Goal: Check status: Check status

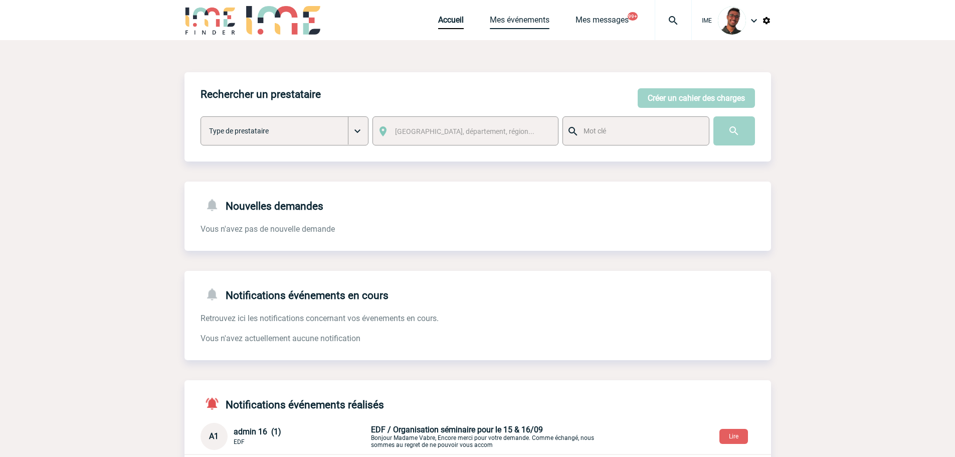
click at [521, 18] on link "Mes événements" at bounding box center [520, 22] width 60 height 14
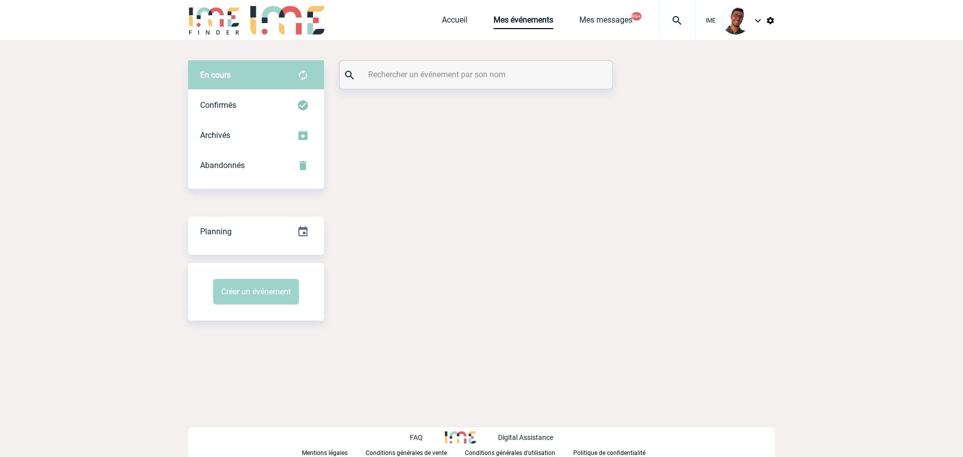
click at [413, 81] on input "text" at bounding box center [477, 74] width 223 height 15
paste input "[PERSON_NAME]"
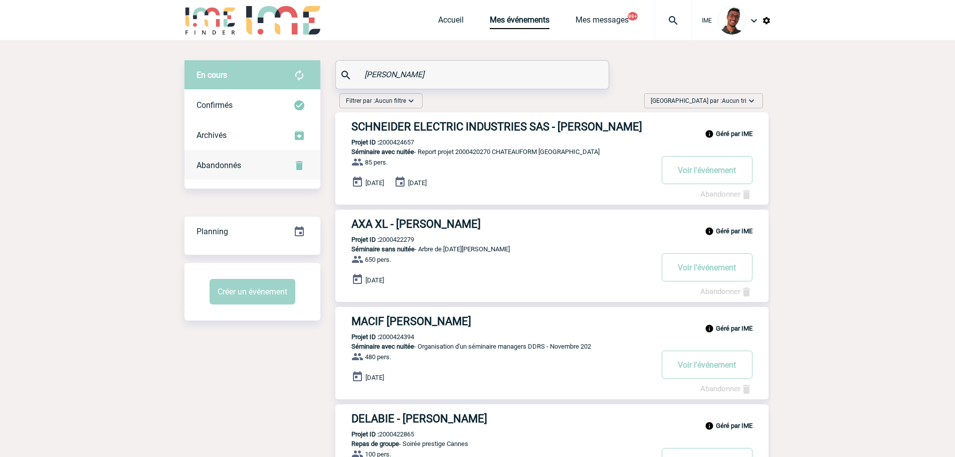
click at [260, 175] on div "Abandonnés" at bounding box center [253, 165] width 136 height 30
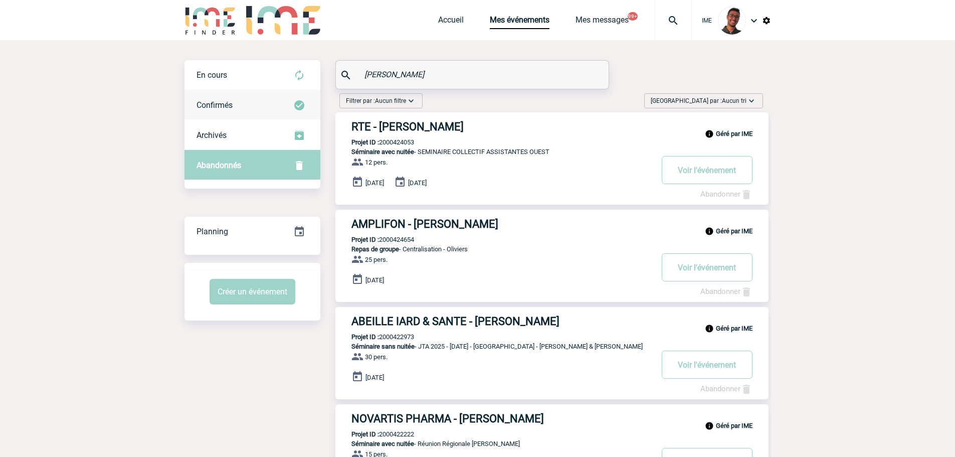
click at [246, 95] on div "Confirmés" at bounding box center [253, 105] width 136 height 30
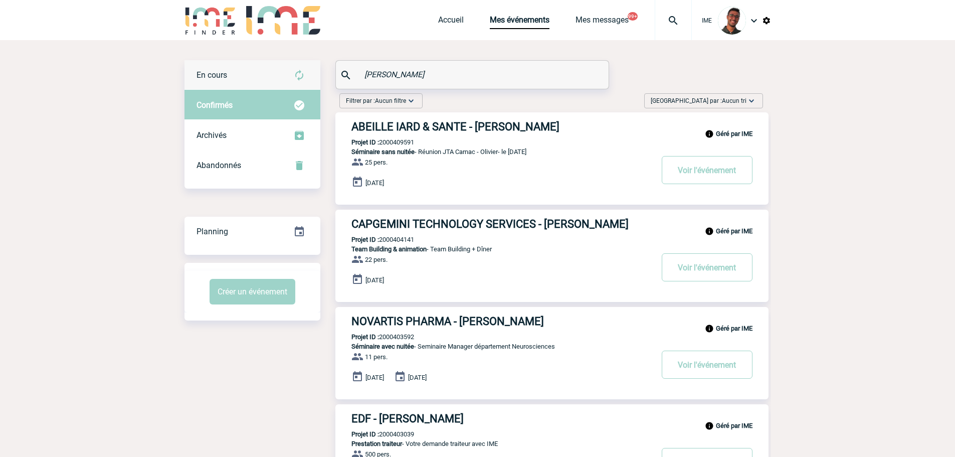
click at [277, 89] on div "En cours" at bounding box center [253, 75] width 136 height 30
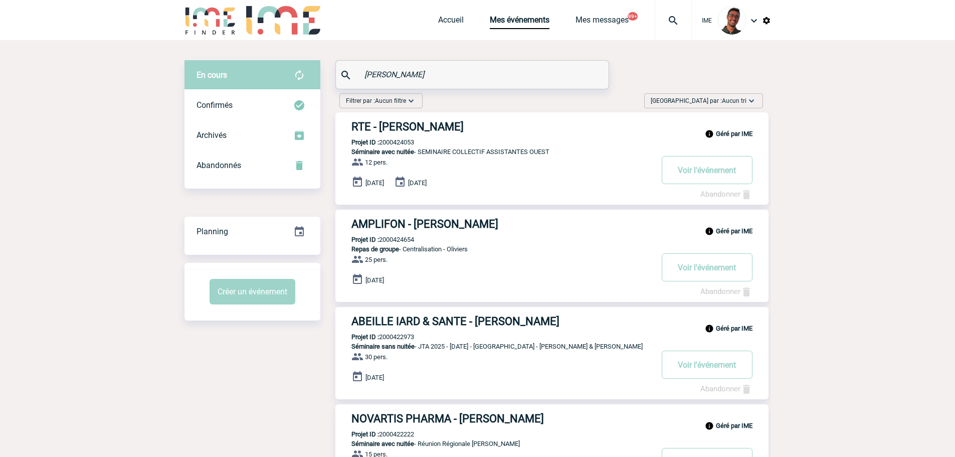
drag, startPoint x: 425, startPoint y: 73, endPoint x: 352, endPoint y: 48, distance: 77.4
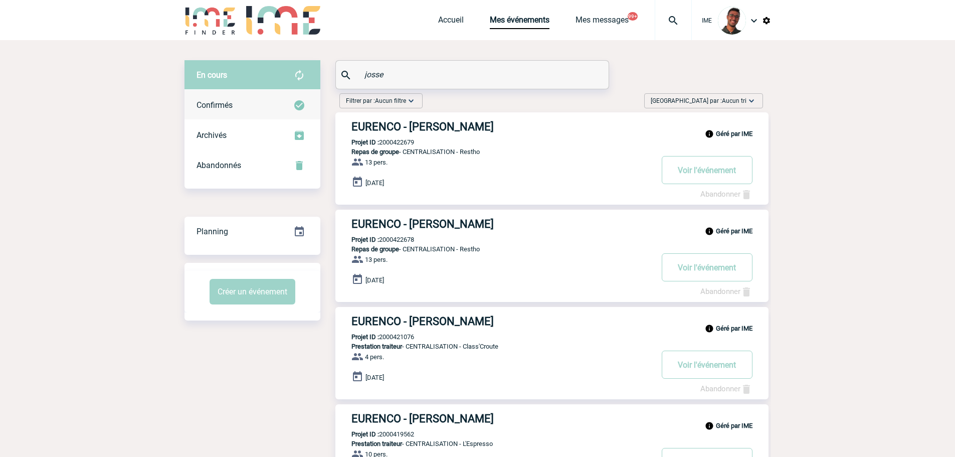
type input "josse"
click at [301, 113] on div "Confirmés" at bounding box center [253, 105] width 136 height 30
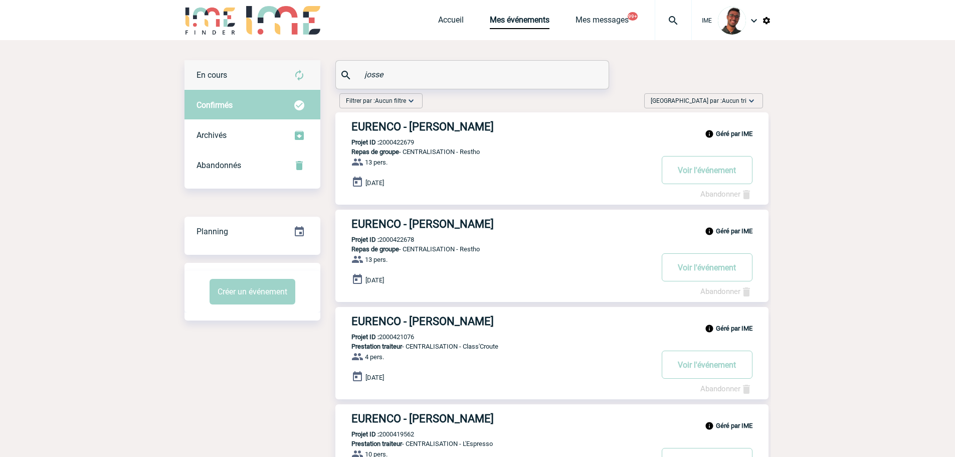
click at [295, 76] on img at bounding box center [299, 75] width 12 height 12
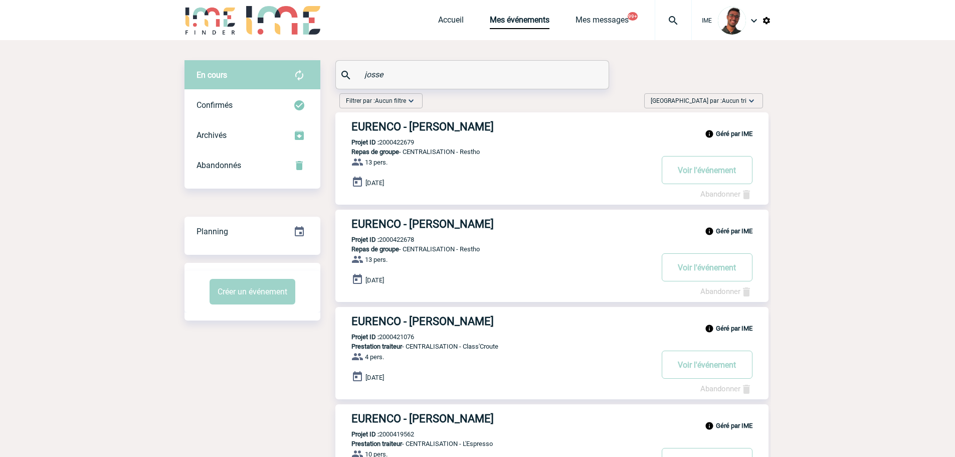
drag, startPoint x: 392, startPoint y: 76, endPoint x: 328, endPoint y: 64, distance: 65.2
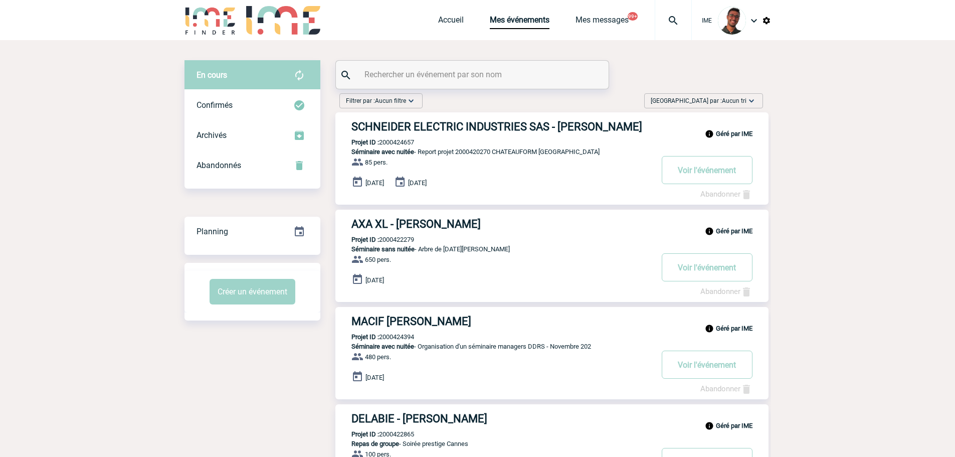
click at [385, 77] on input "text" at bounding box center [473, 74] width 223 height 15
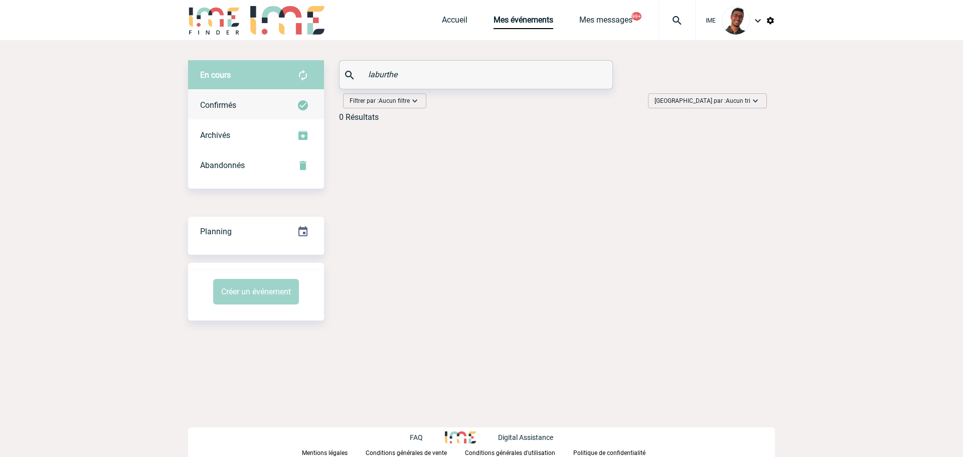
click at [282, 97] on div "Confirmés" at bounding box center [256, 105] width 136 height 30
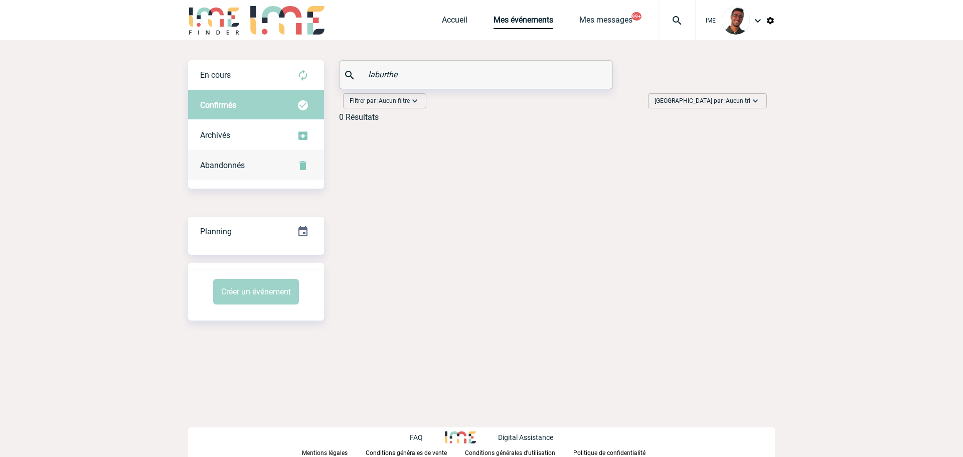
click at [261, 168] on div "Abandonnés" at bounding box center [256, 165] width 136 height 30
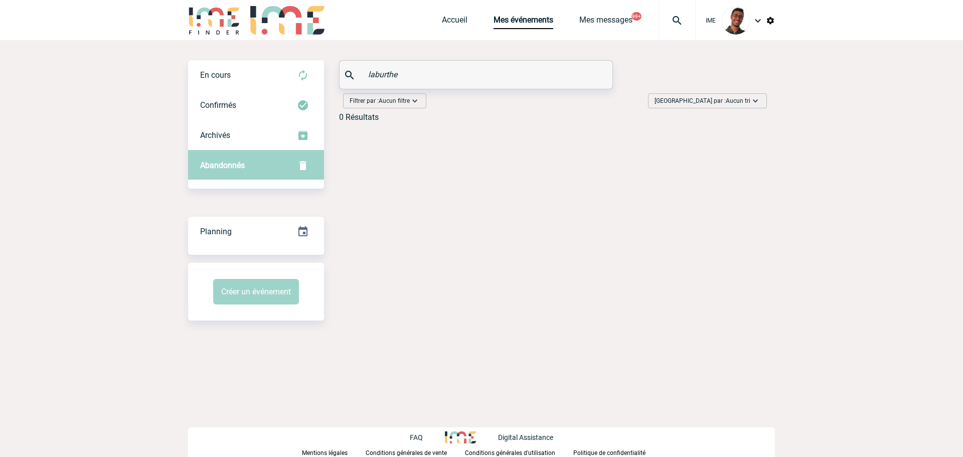
drag, startPoint x: 412, startPoint y: 72, endPoint x: 357, endPoint y: 69, distance: 54.2
click at [357, 69] on div "laburthe" at bounding box center [475, 75] width 273 height 28
type input "brevault"
click at [290, 65] on div "En cours" at bounding box center [256, 75] width 136 height 30
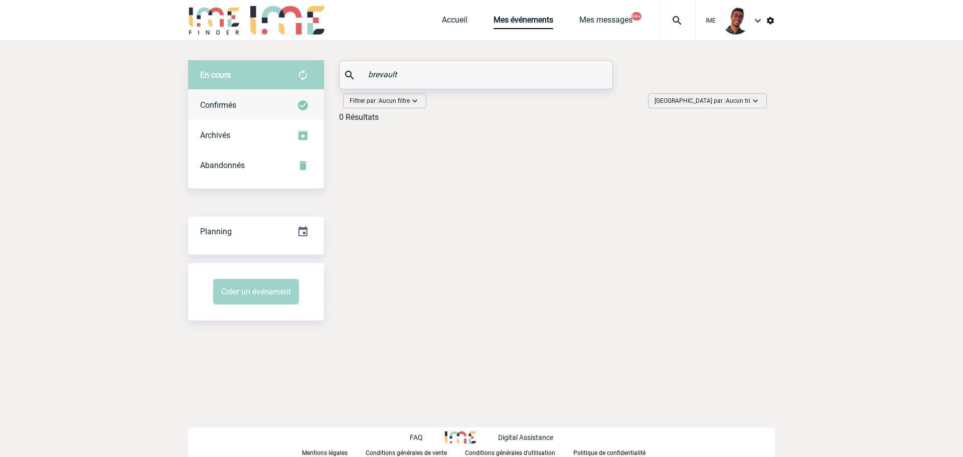
click at [272, 97] on div "Confirmés" at bounding box center [256, 105] width 136 height 30
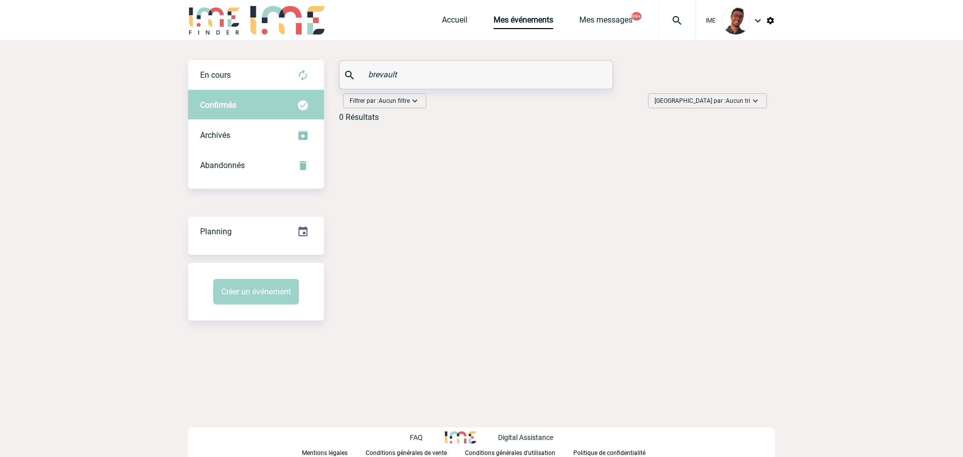
click at [367, 73] on input "brevault" at bounding box center [477, 74] width 223 height 15
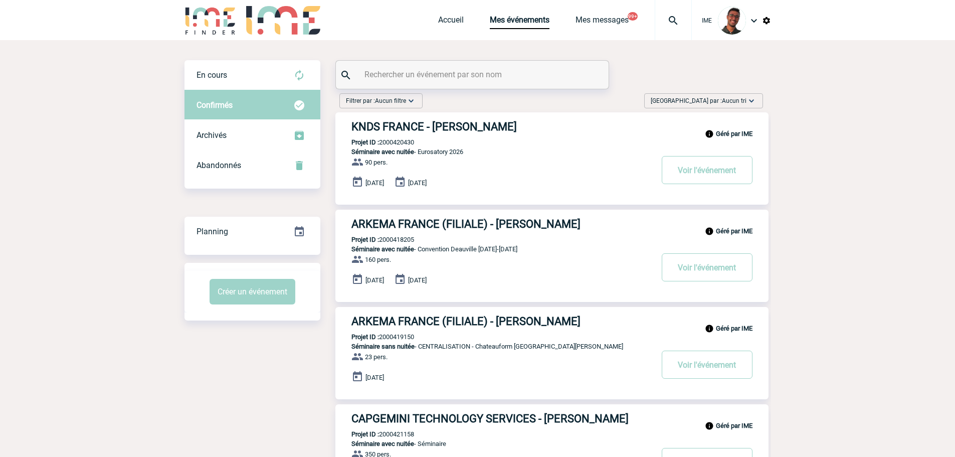
click at [606, 72] on div at bounding box center [472, 75] width 273 height 28
click at [403, 72] on input "text" at bounding box center [473, 74] width 223 height 15
paste input "DELEVOIE"
click at [294, 79] on img at bounding box center [299, 75] width 12 height 12
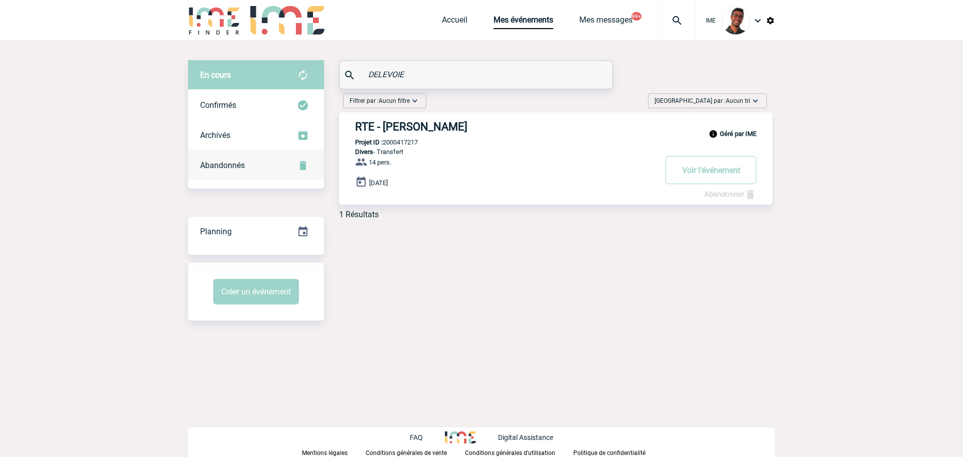
click at [282, 162] on div "Abandonnés" at bounding box center [256, 165] width 136 height 30
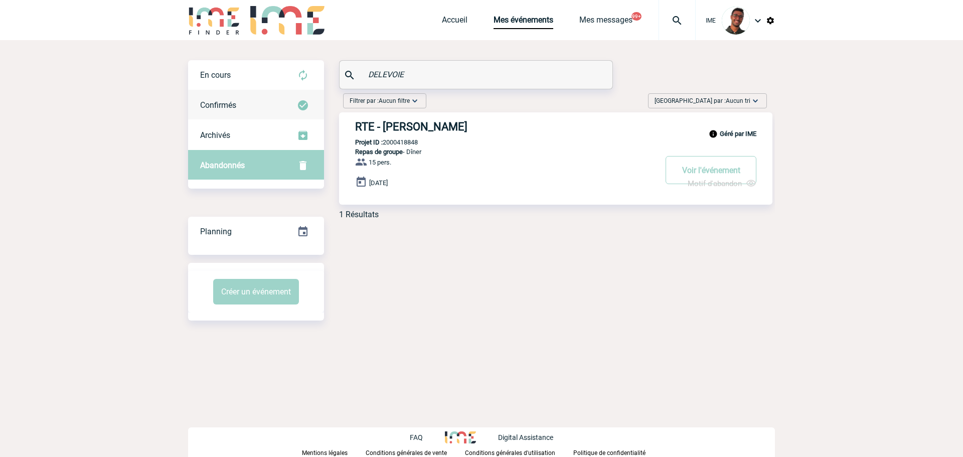
click at [289, 90] on div "Confirmés" at bounding box center [256, 105] width 136 height 30
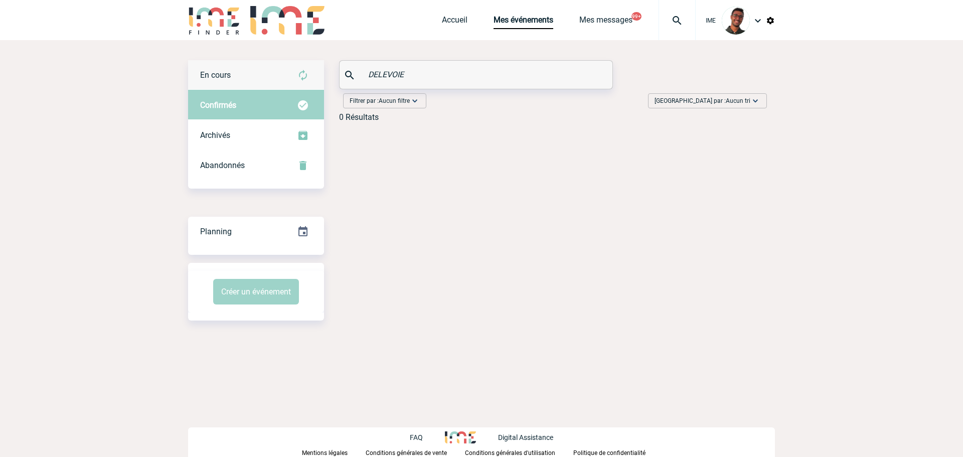
click at [286, 82] on div "En cours" at bounding box center [256, 75] width 136 height 30
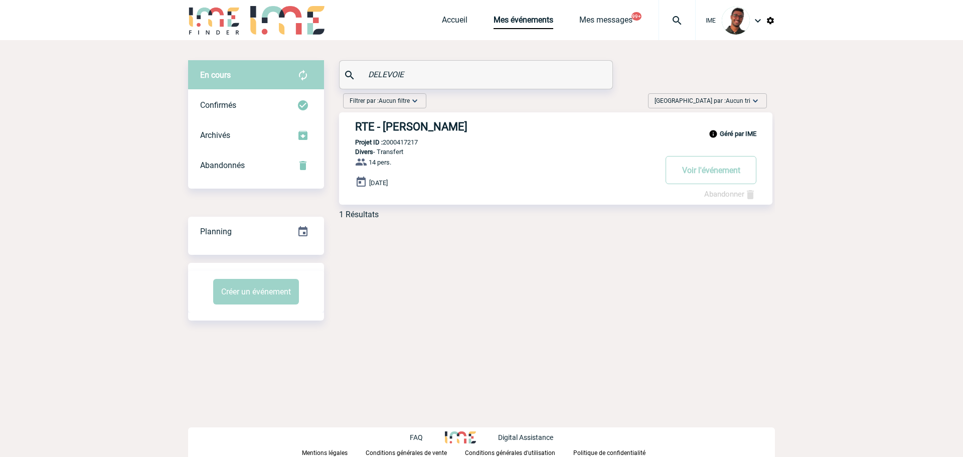
paste input "MAHMOUDI"
drag, startPoint x: 414, startPoint y: 71, endPoint x: 306, endPoint y: 68, distance: 107.8
click at [306, 68] on div "En cours En cours Confirmés Archivés Abandonnés En cours Confirmés Archivés Aba…" at bounding box center [481, 143] width 587 height 167
click at [301, 105] on img at bounding box center [303, 105] width 12 height 12
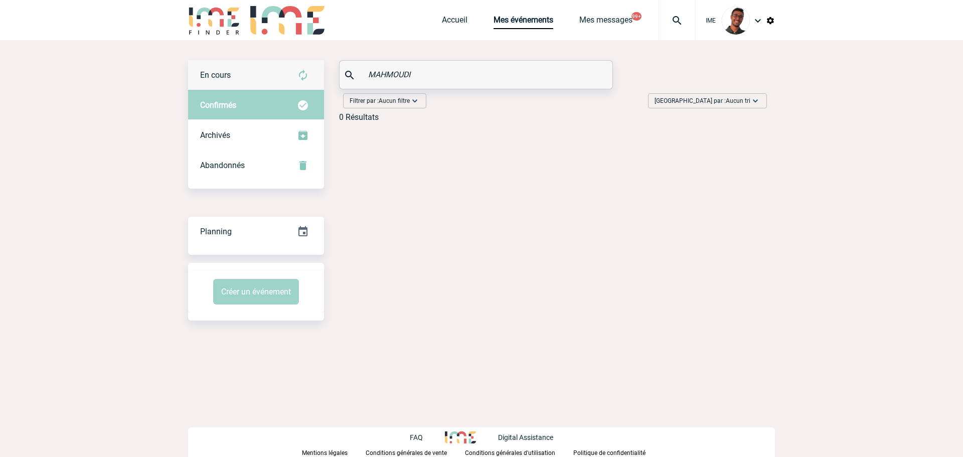
click at [304, 76] on img at bounding box center [303, 75] width 12 height 12
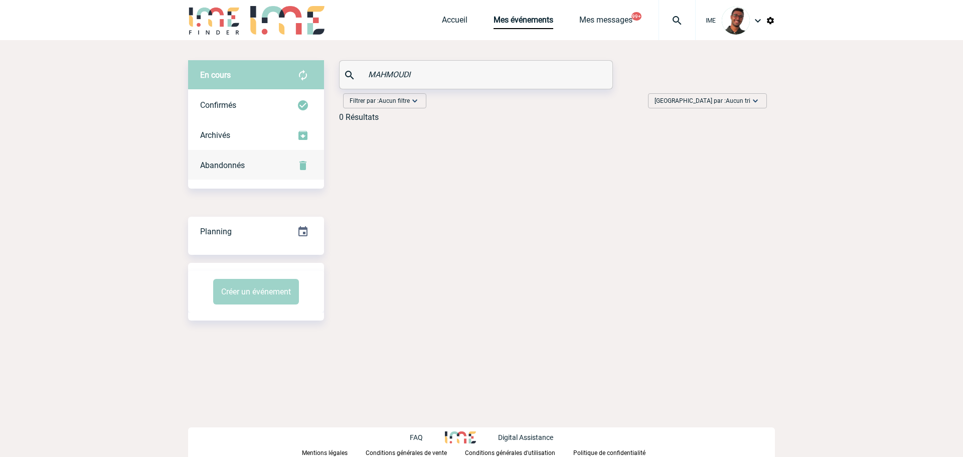
click at [288, 157] on div "Abandonnés" at bounding box center [256, 165] width 136 height 30
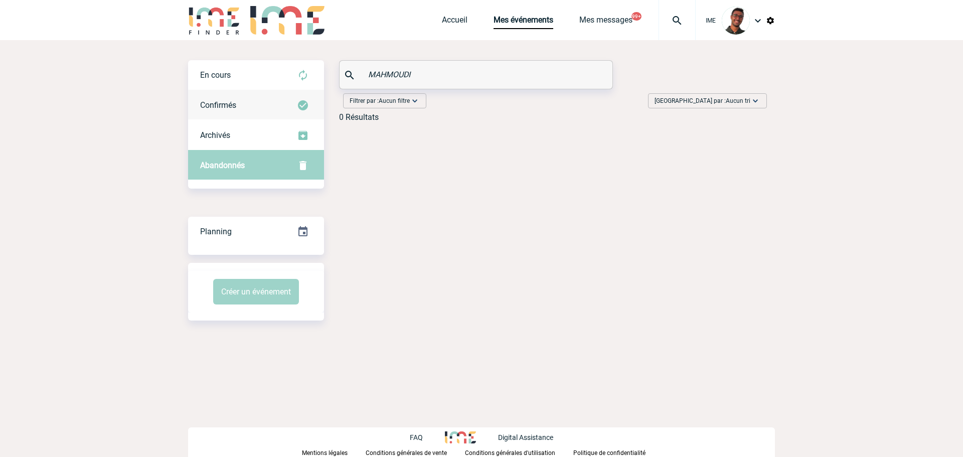
click at [290, 106] on div "Confirmés" at bounding box center [256, 105] width 136 height 30
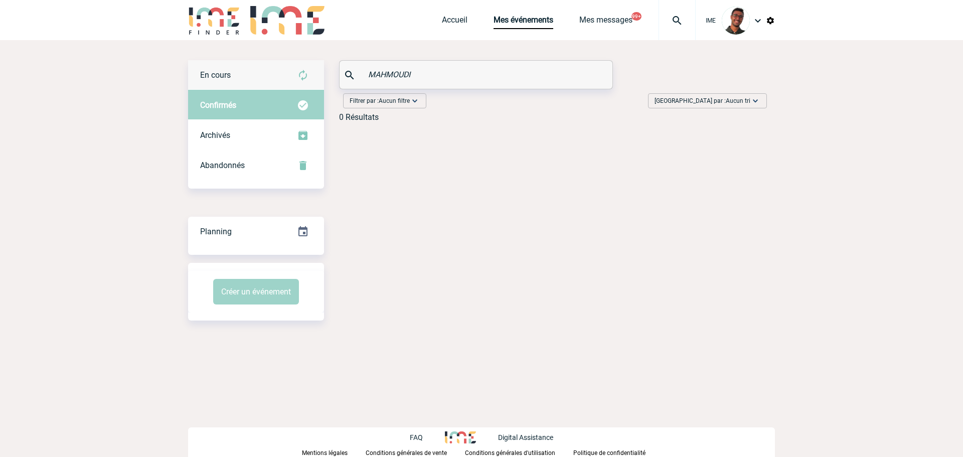
drag, startPoint x: 424, startPoint y: 69, endPoint x: 323, endPoint y: 66, distance: 100.8
click at [323, 66] on div "En cours En cours Confirmés Archivés Abandonnés En cours Confirmés Archivés Aba…" at bounding box center [481, 95] width 587 height 70
paste input "OREAU"
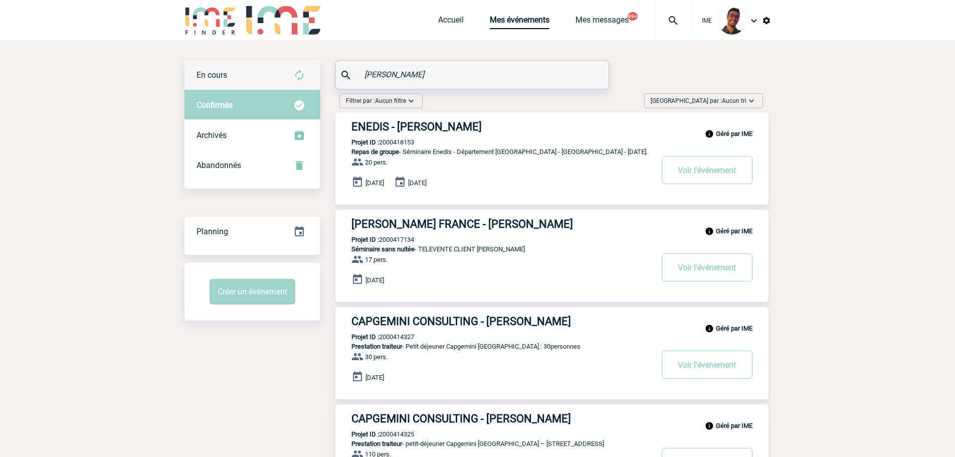
click at [269, 77] on div "En cours" at bounding box center [253, 75] width 136 height 30
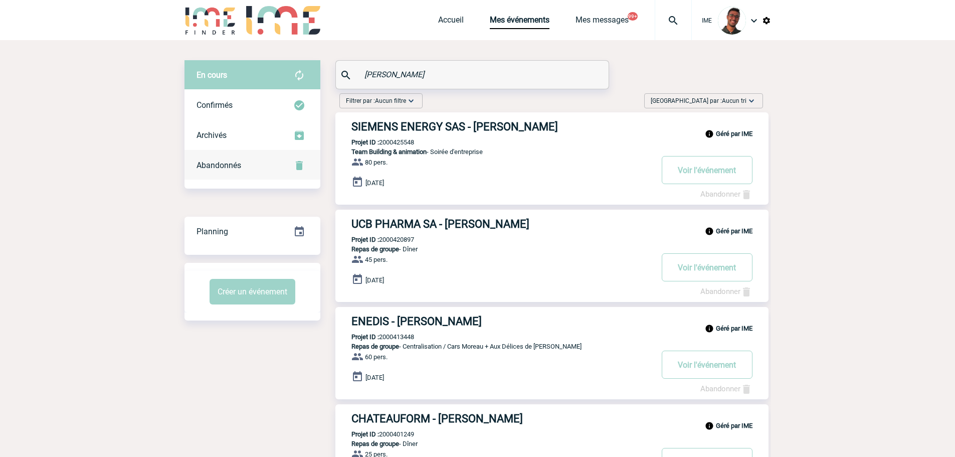
click at [268, 160] on div "Abandonnés" at bounding box center [253, 165] width 136 height 30
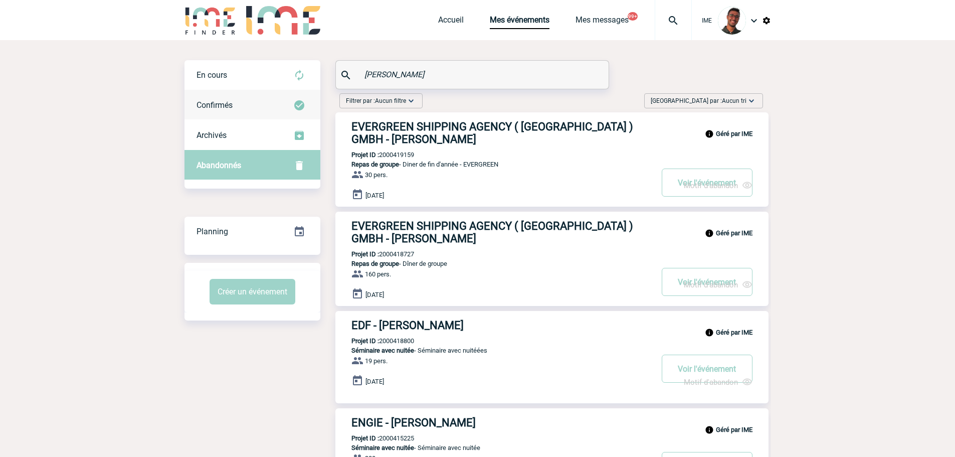
click at [273, 108] on div "Confirmés" at bounding box center [253, 105] width 136 height 30
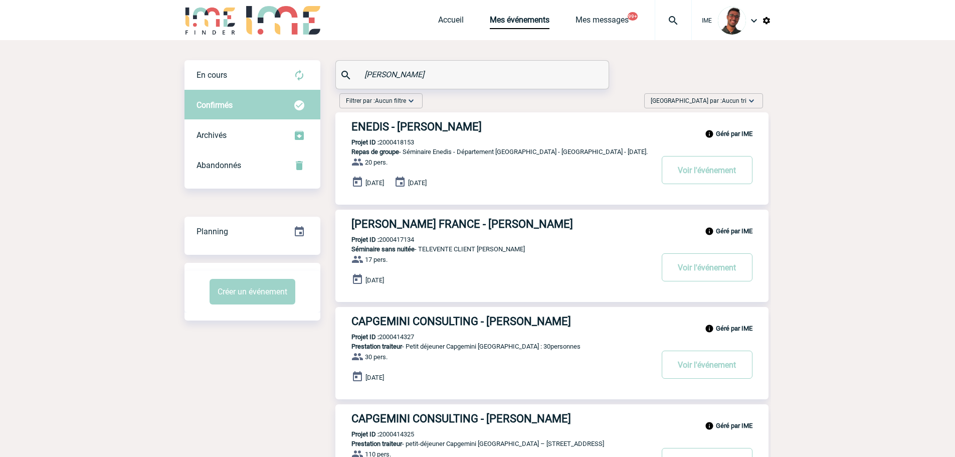
click at [380, 71] on input "[PERSON_NAME]" at bounding box center [473, 74] width 223 height 15
paste input "[PERSON_NAME]"
click at [380, 71] on input "[PERSON_NAME]" at bounding box center [473, 74] width 223 height 15
click at [254, 76] on div "En cours" at bounding box center [253, 75] width 136 height 30
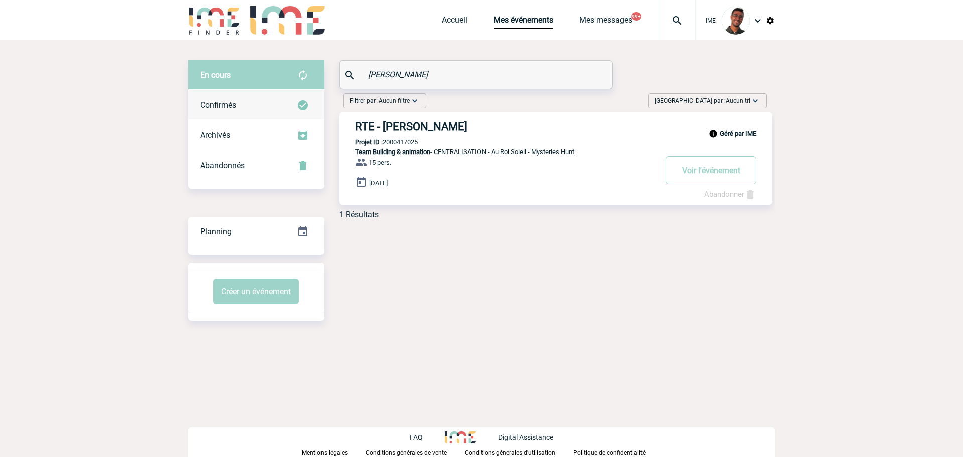
click at [263, 107] on div "Confirmés" at bounding box center [256, 105] width 136 height 30
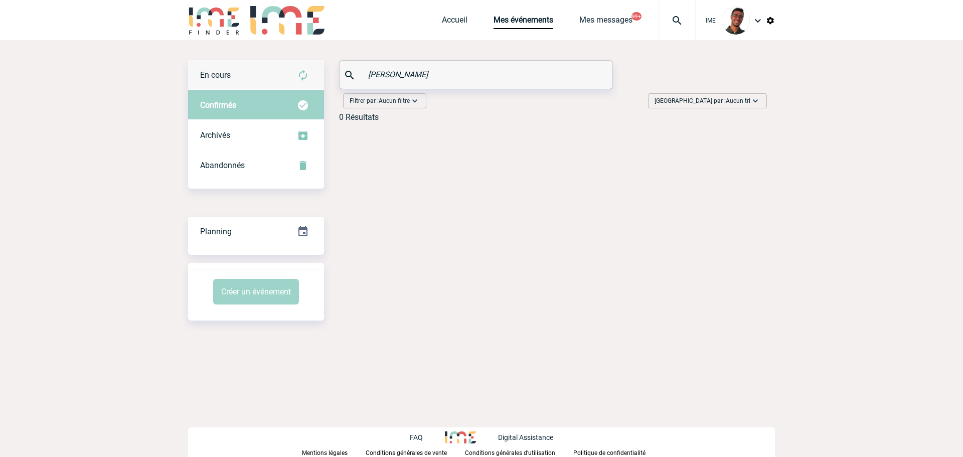
click at [256, 73] on div "En cours" at bounding box center [256, 75] width 136 height 30
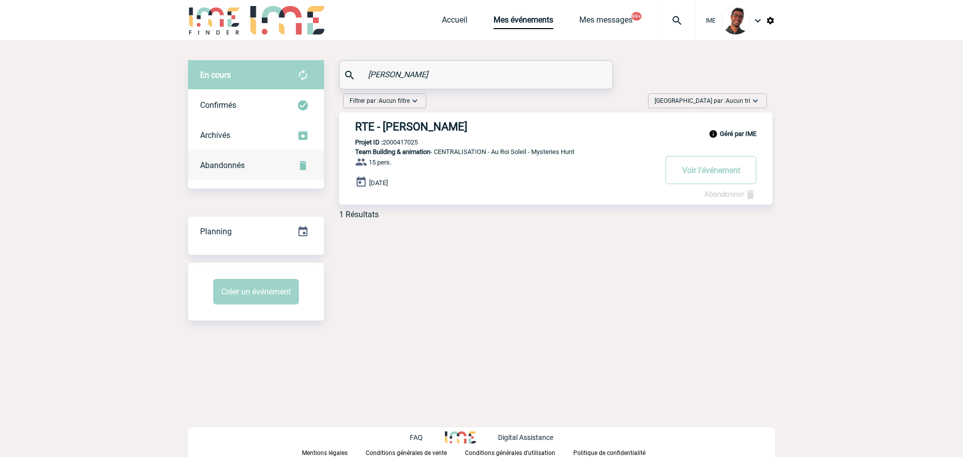
click at [243, 164] on span "Abandonnés" at bounding box center [222, 165] width 45 height 10
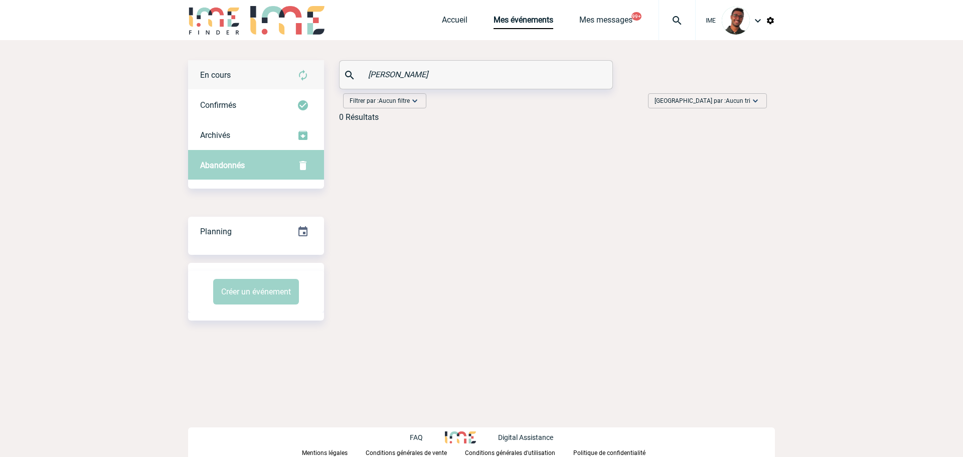
click at [265, 78] on div "En cours" at bounding box center [256, 75] width 136 height 30
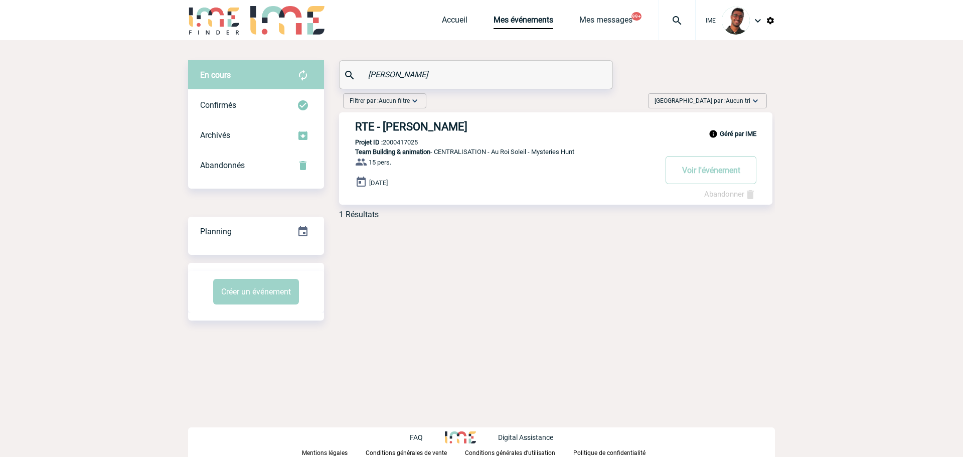
click at [391, 77] on input "[PERSON_NAME]" at bounding box center [477, 74] width 223 height 15
paste input "[PERSON_NAME]"
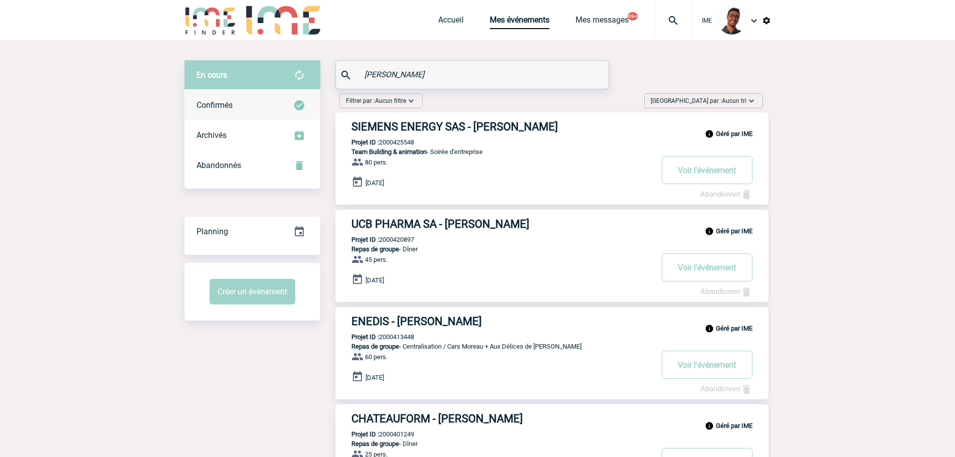
type input "[PERSON_NAME]"
click at [243, 94] on div "Confirmés" at bounding box center [253, 105] width 136 height 30
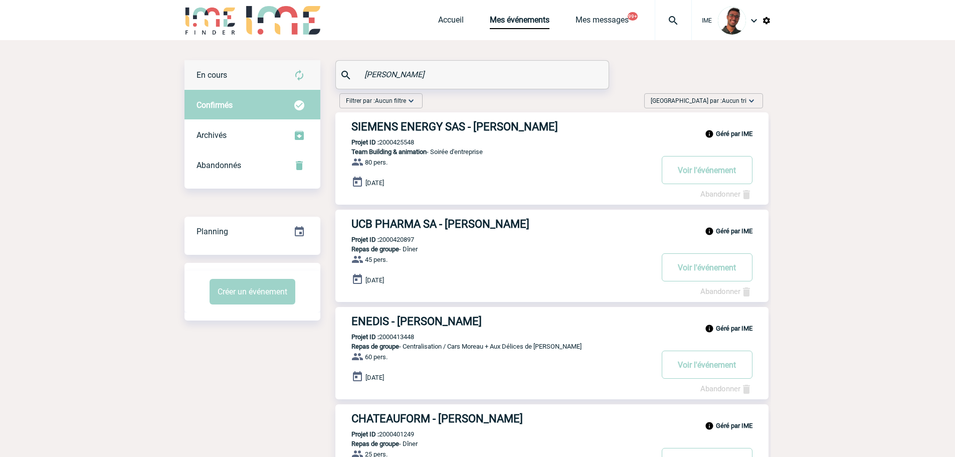
click at [226, 76] on span "En cours" at bounding box center [212, 75] width 31 height 10
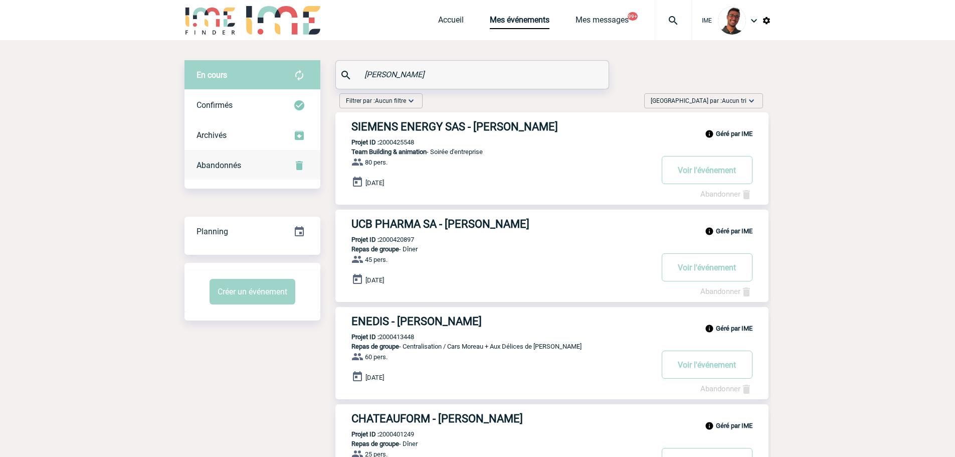
click at [239, 164] on span "Abandonnés" at bounding box center [219, 165] width 45 height 10
